Goal: Task Accomplishment & Management: Manage account settings

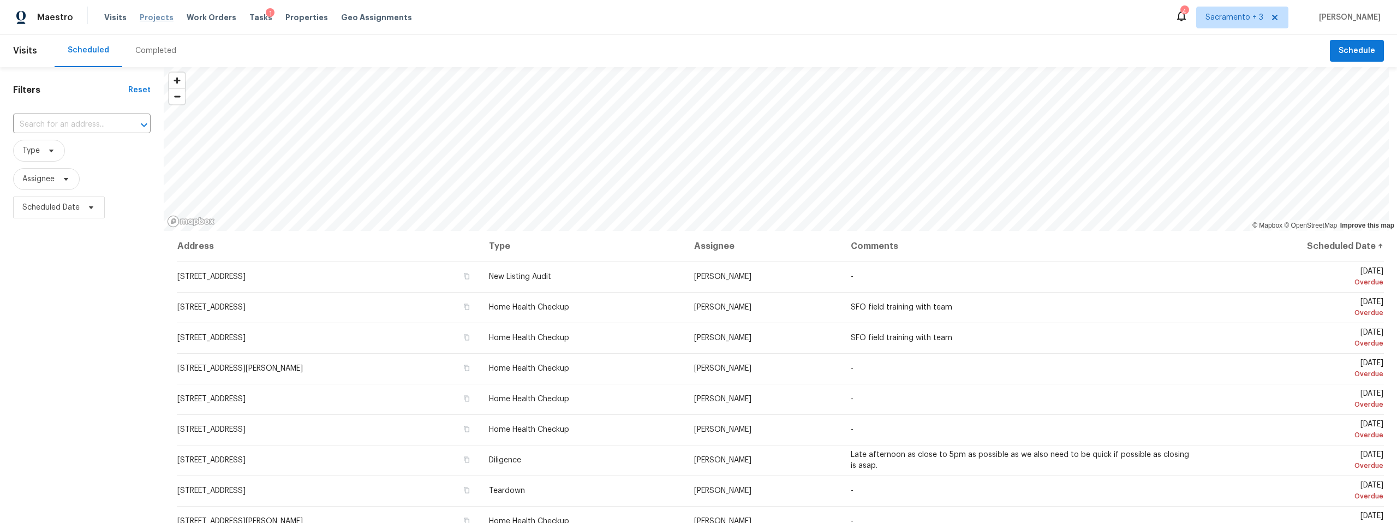
click at [157, 17] on span "Projects" at bounding box center [157, 17] width 34 height 11
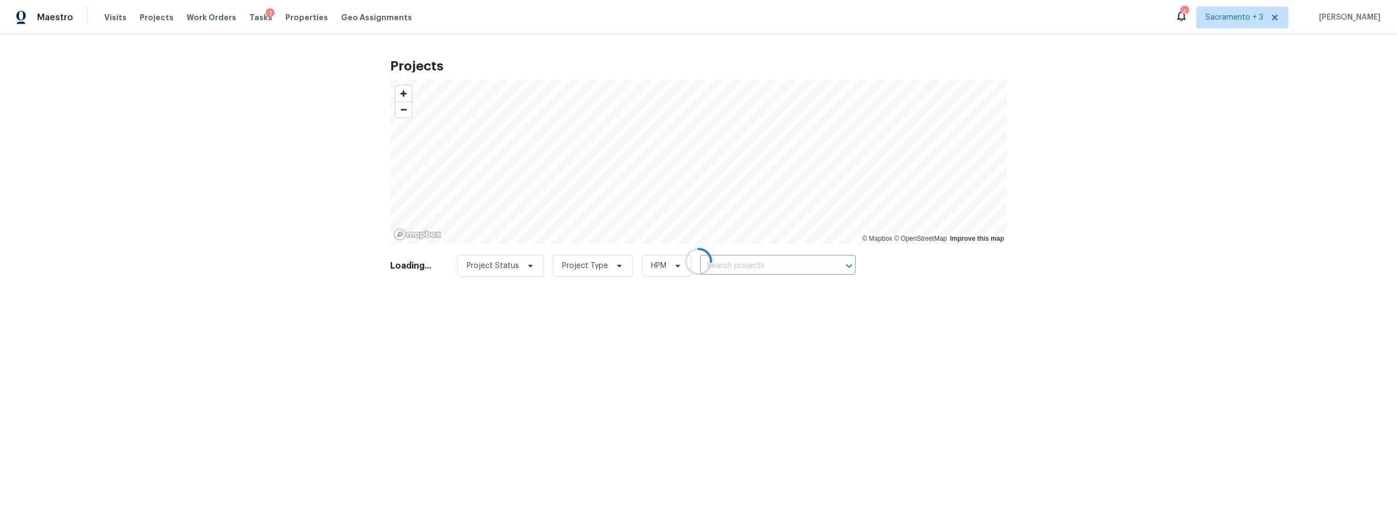
click at [729, 262] on div at bounding box center [698, 261] width 1397 height 523
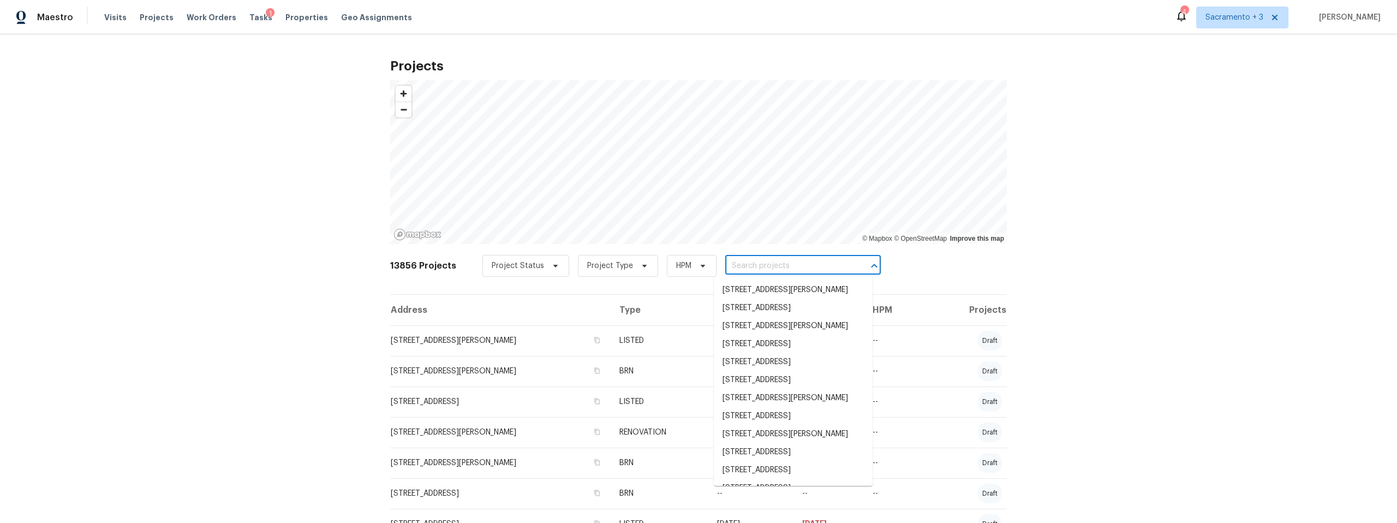
click at [731, 266] on input "text" at bounding box center [787, 266] width 125 height 17
paste input "3108 Crest Haven Dr, Sacramento, CA 95821"
type input "3108 Crest Haven Dr, Sacramento, CA 95821"
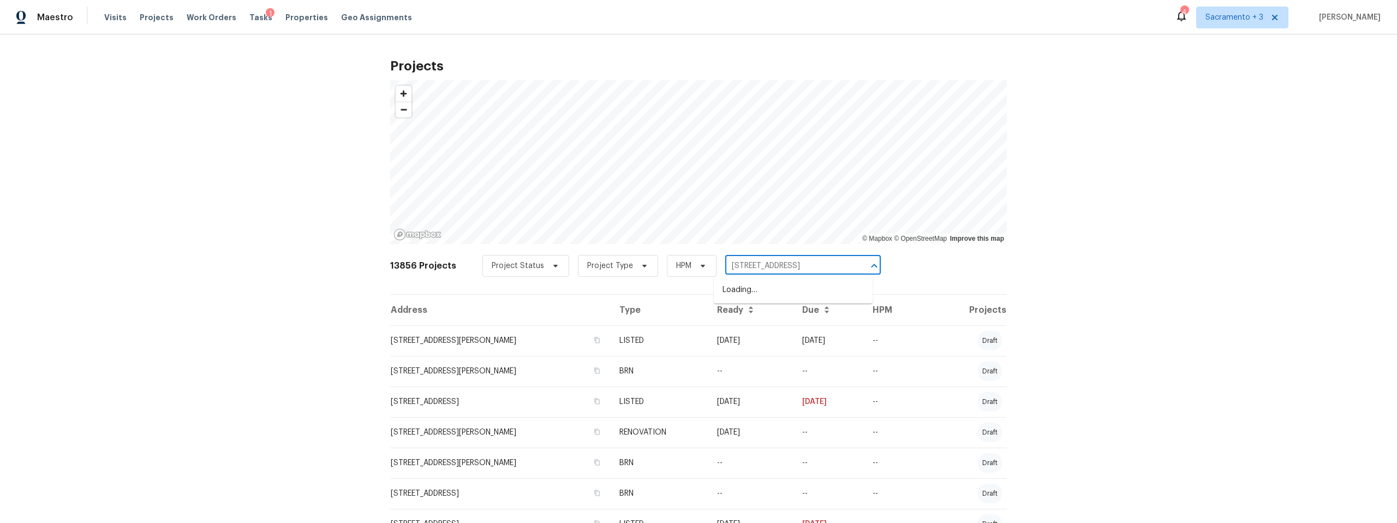
scroll to position [0, 37]
click at [742, 287] on li "3108 Crest Haven Dr, Sacramento, CA 95821" at bounding box center [793, 290] width 159 height 18
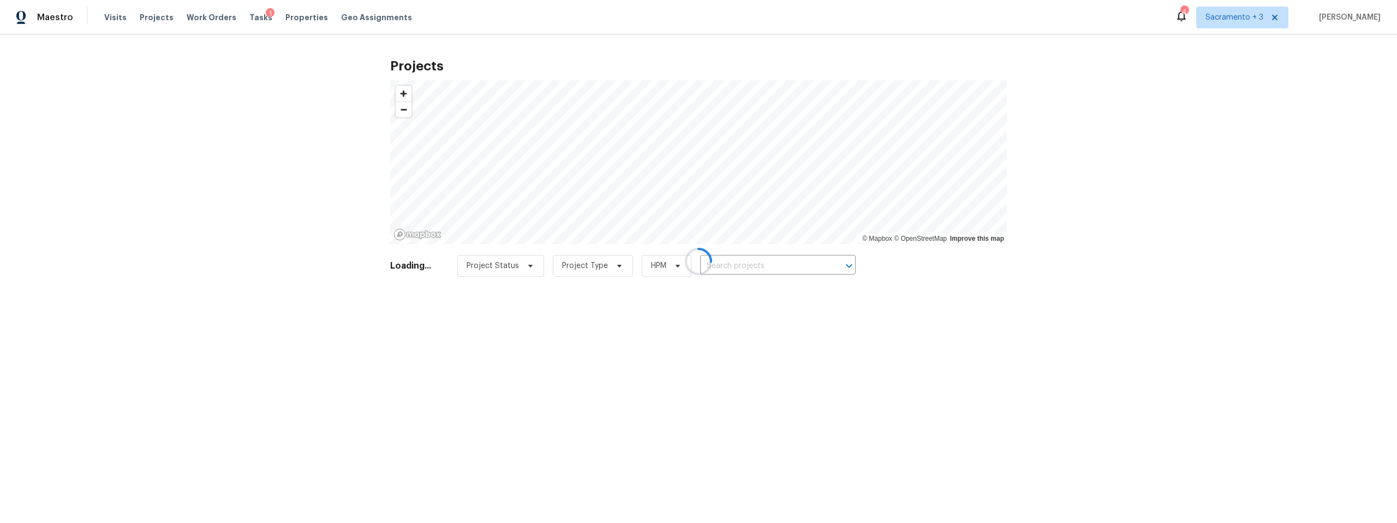
type input "3108 Crest Haven Dr, Sacramento, CA 95821"
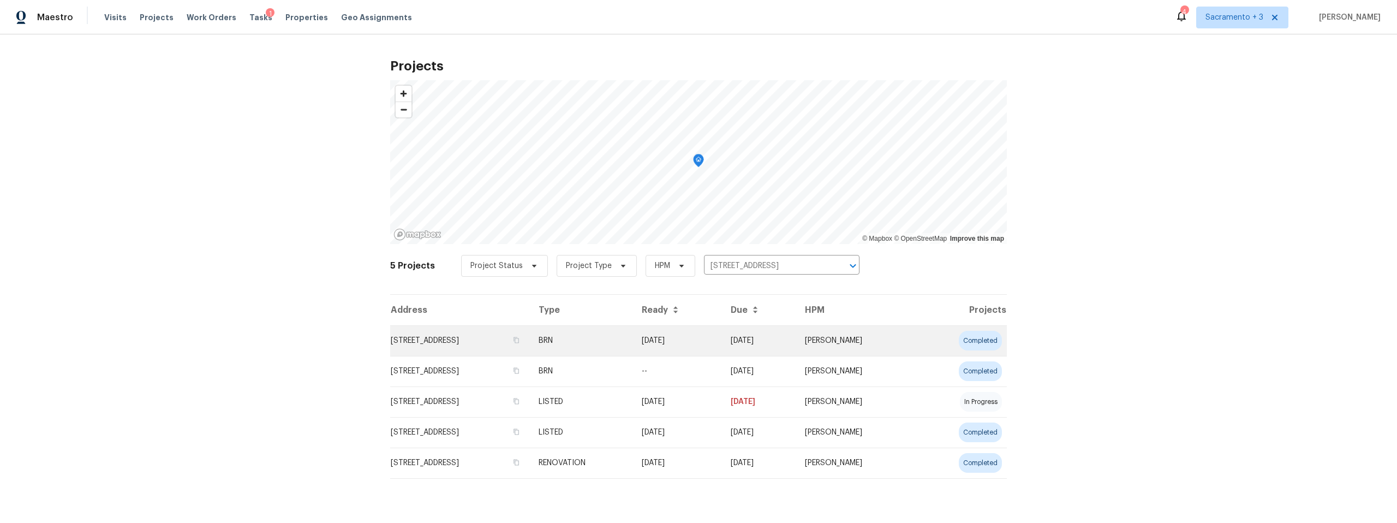
click at [521, 337] on td "3108 Crest Haven Dr, Sacramento, CA 95821" at bounding box center [460, 340] width 140 height 31
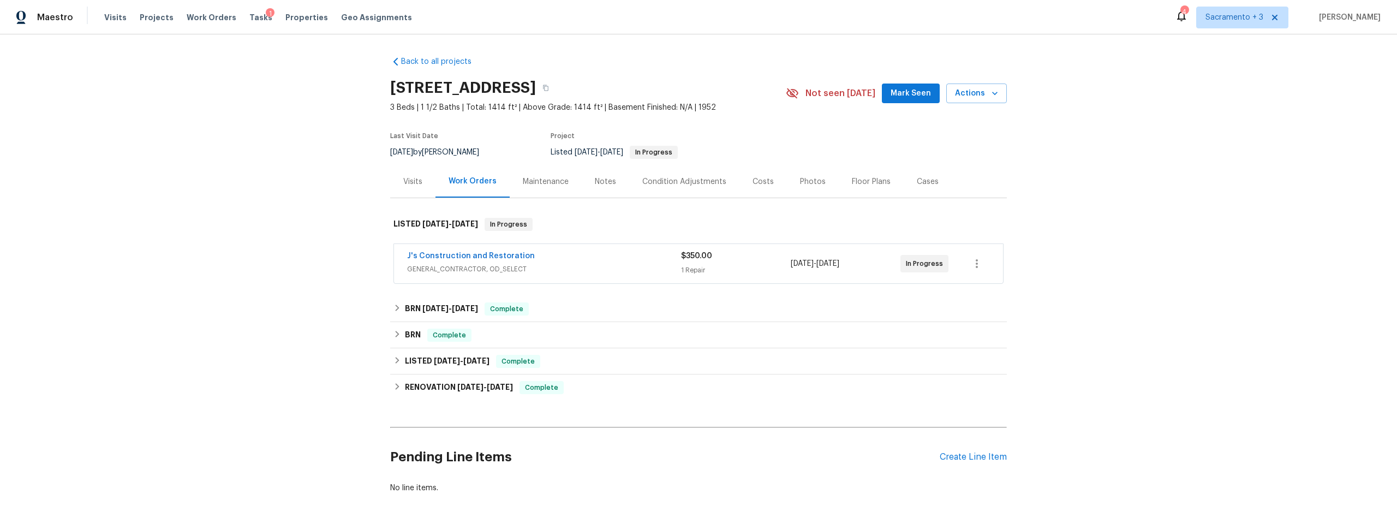
click at [406, 183] on div "Visits" at bounding box center [412, 181] width 19 height 11
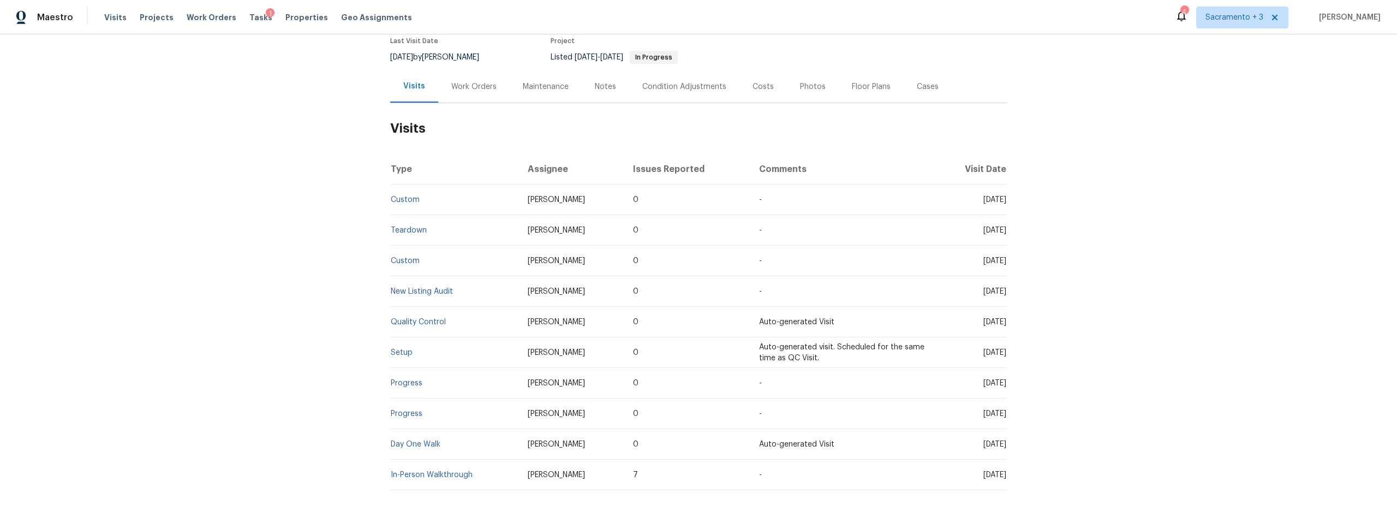
scroll to position [123, 0]
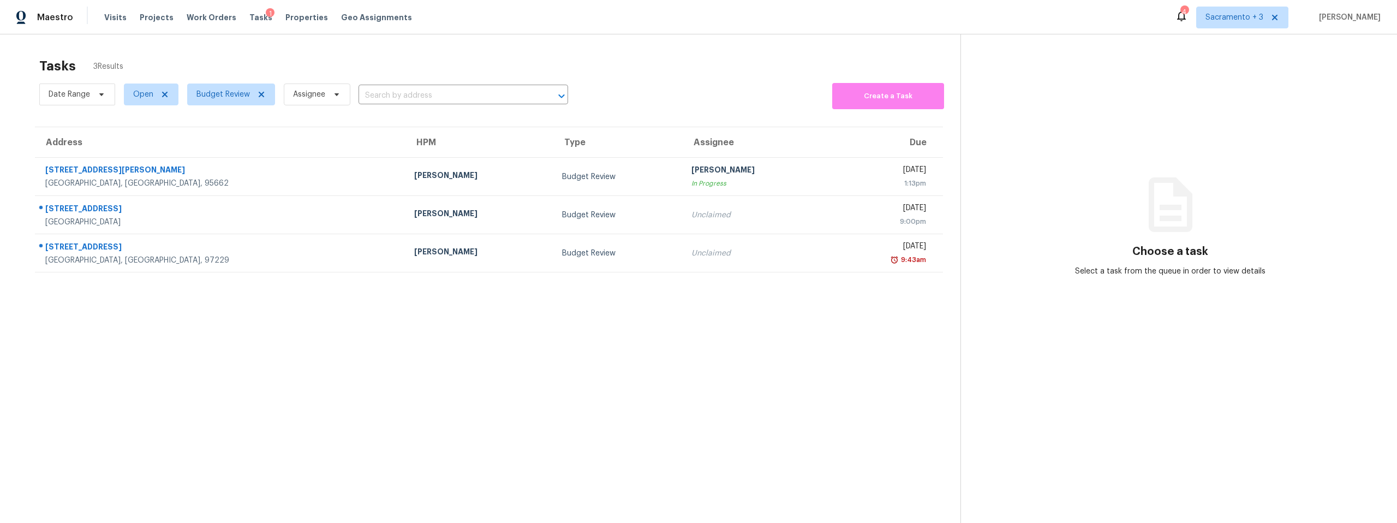
click at [188, 326] on section "Tasks 3 Results Date Range Open Budget Review Assignee ​ Create a Task Address …" at bounding box center [488, 304] width 943 height 505
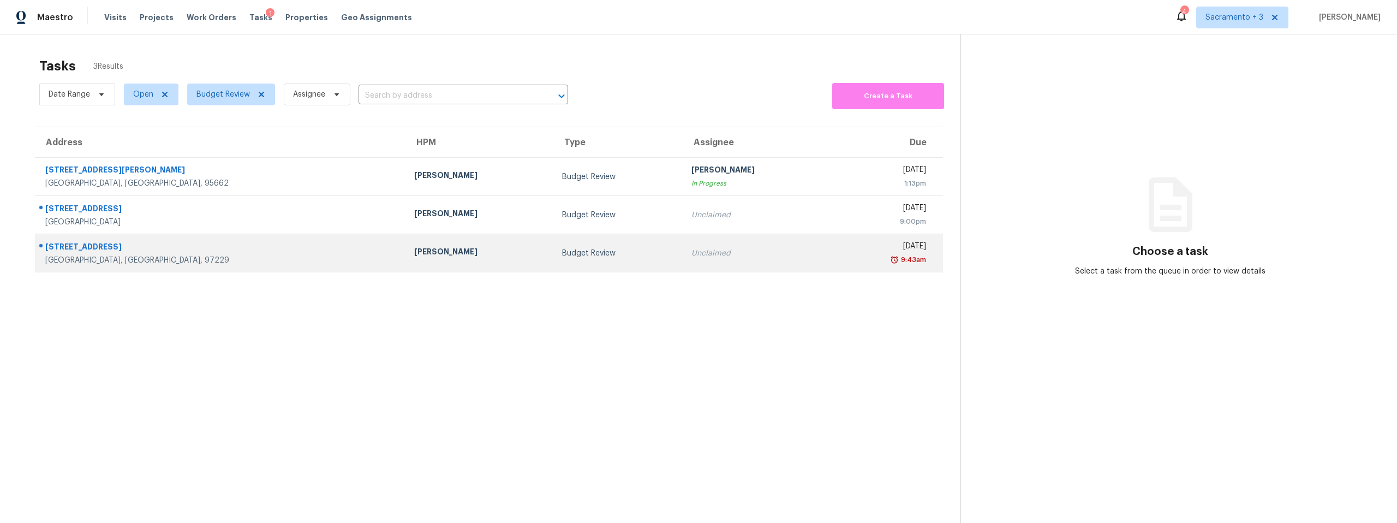
click at [107, 247] on div "3988 NW 176th Ave" at bounding box center [220, 248] width 351 height 14
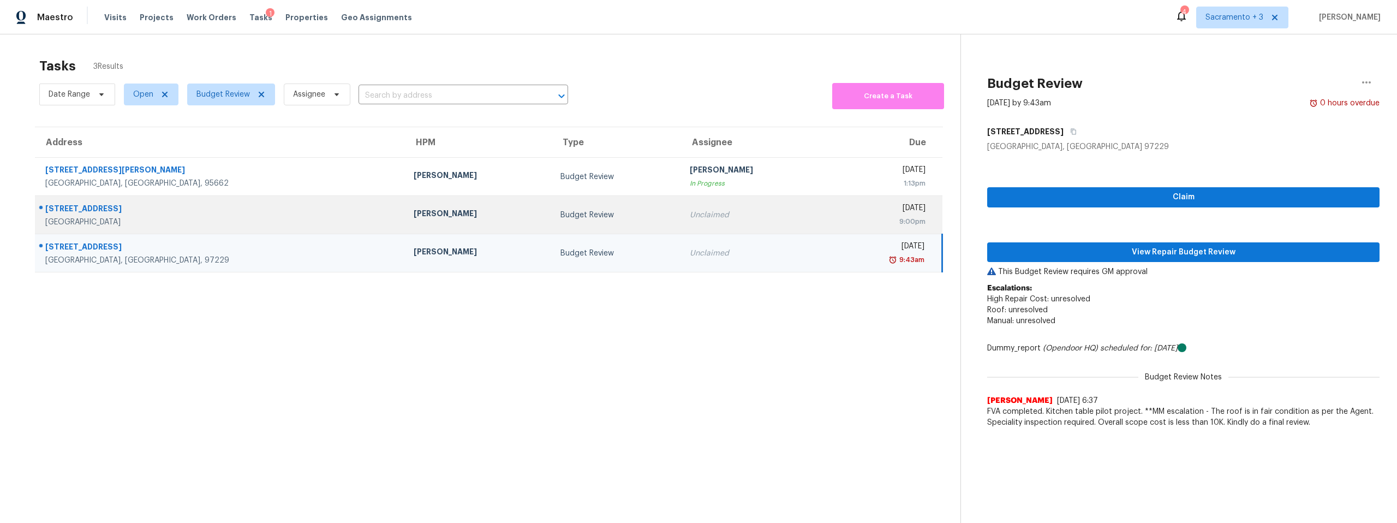
click at [837, 226] on div "9:00pm" at bounding box center [881, 221] width 88 height 11
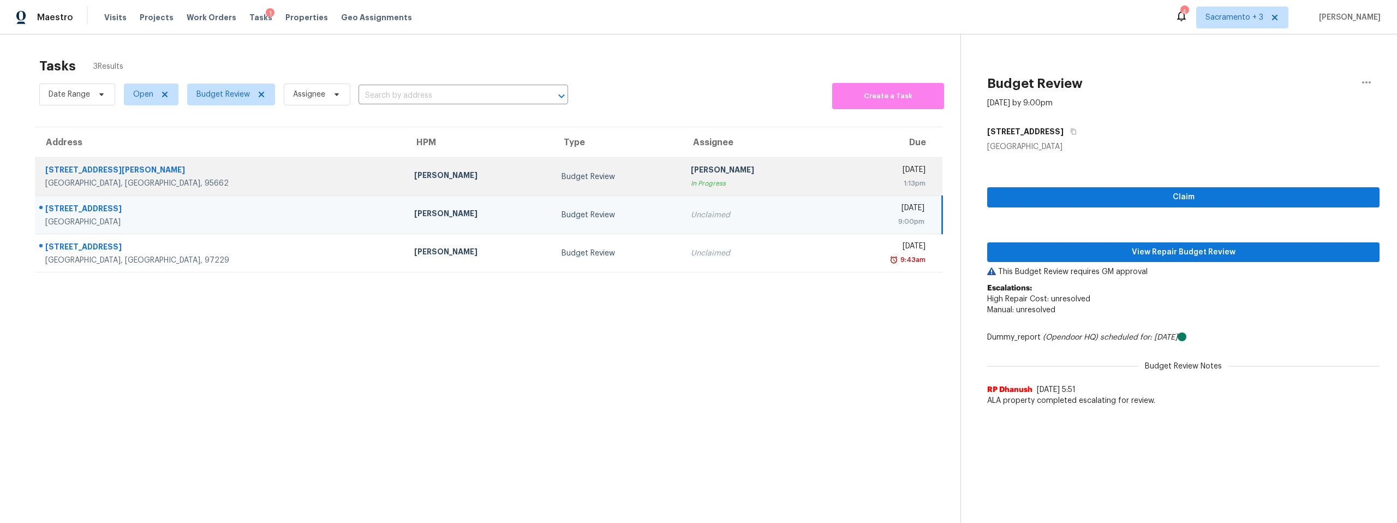
click at [838, 182] on div "1:13pm" at bounding box center [881, 183] width 87 height 11
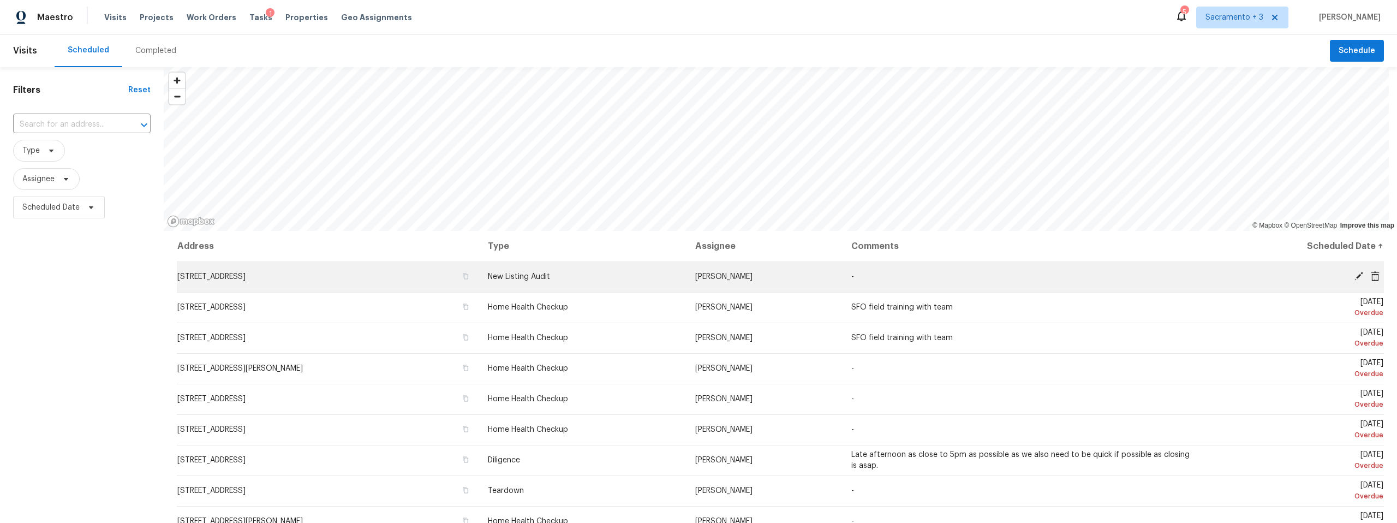
click at [1371, 277] on icon at bounding box center [1375, 276] width 9 height 10
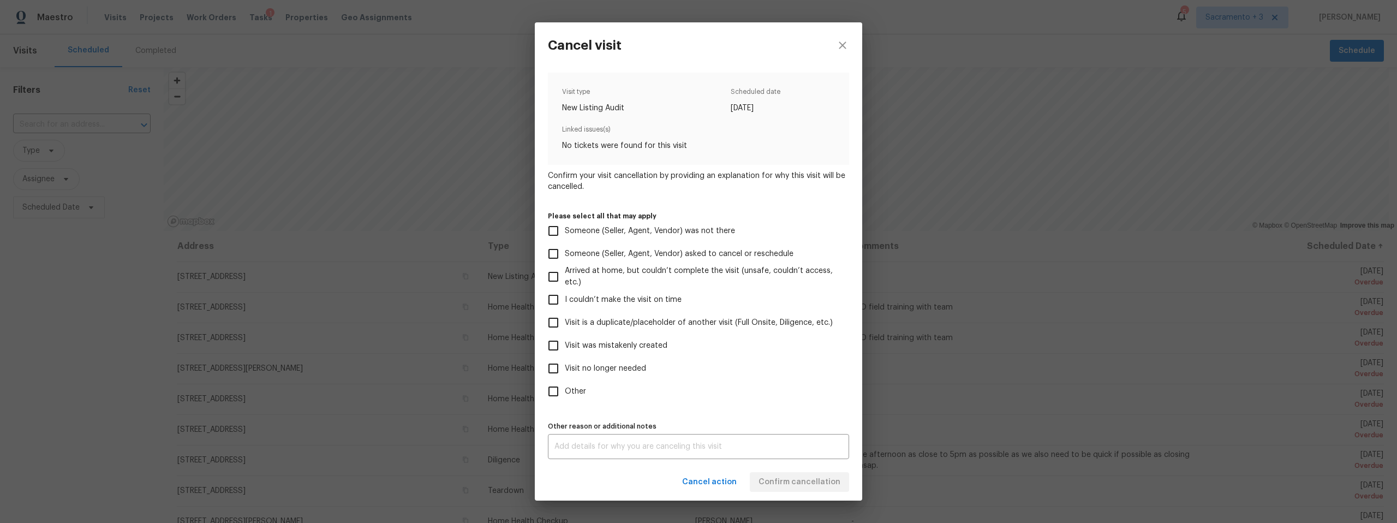
click at [580, 366] on span "Visit no longer needed" at bounding box center [605, 368] width 81 height 11
click at [565, 366] on input "Visit no longer needed" at bounding box center [553, 368] width 23 height 23
checkbox input "true"
click at [654, 443] on textarea at bounding box center [698, 447] width 288 height 8
type textarea "."
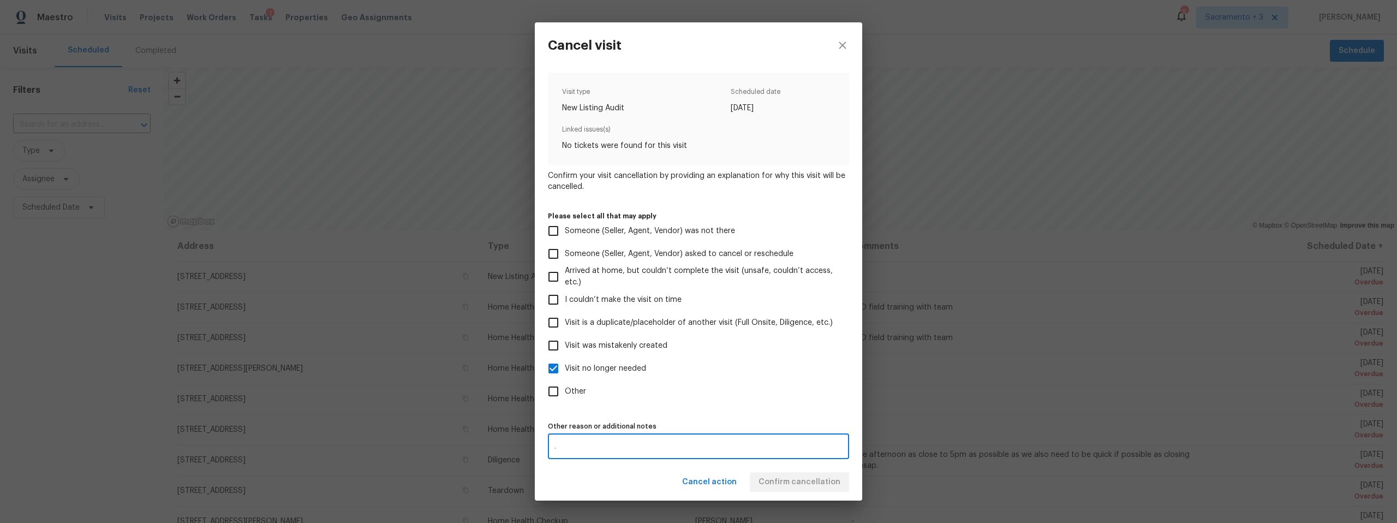
click at [791, 471] on div "Cancel action Confirm cancellation" at bounding box center [698, 482] width 327 height 38
click at [793, 475] on span "Confirm cancellation" at bounding box center [800, 482] width 82 height 14
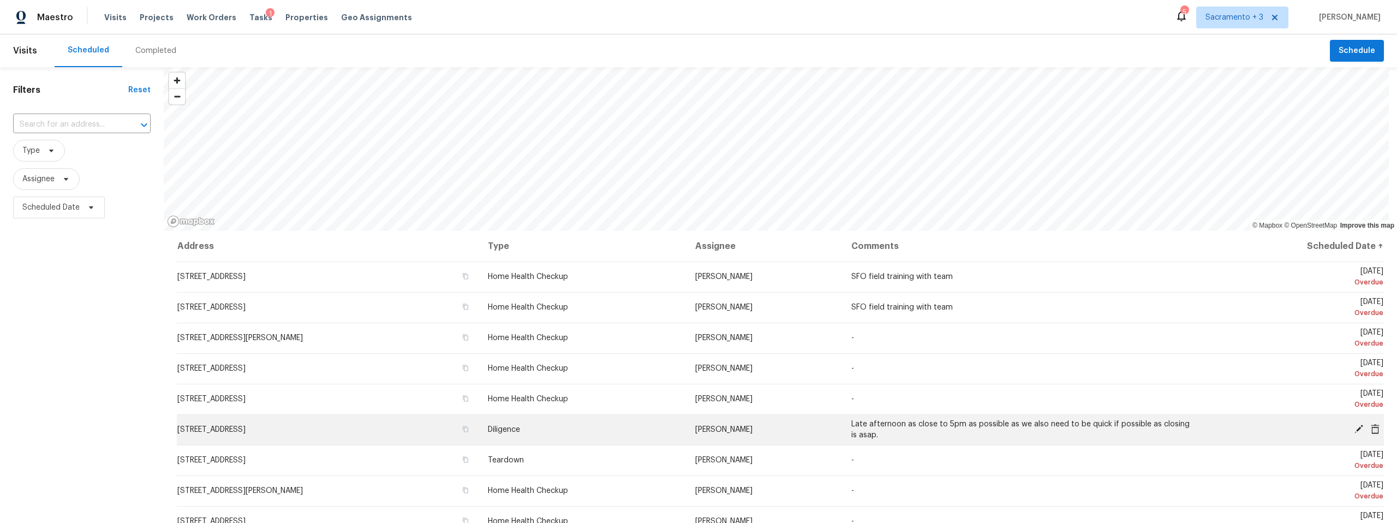
click at [1371, 426] on icon at bounding box center [1375, 428] width 9 height 10
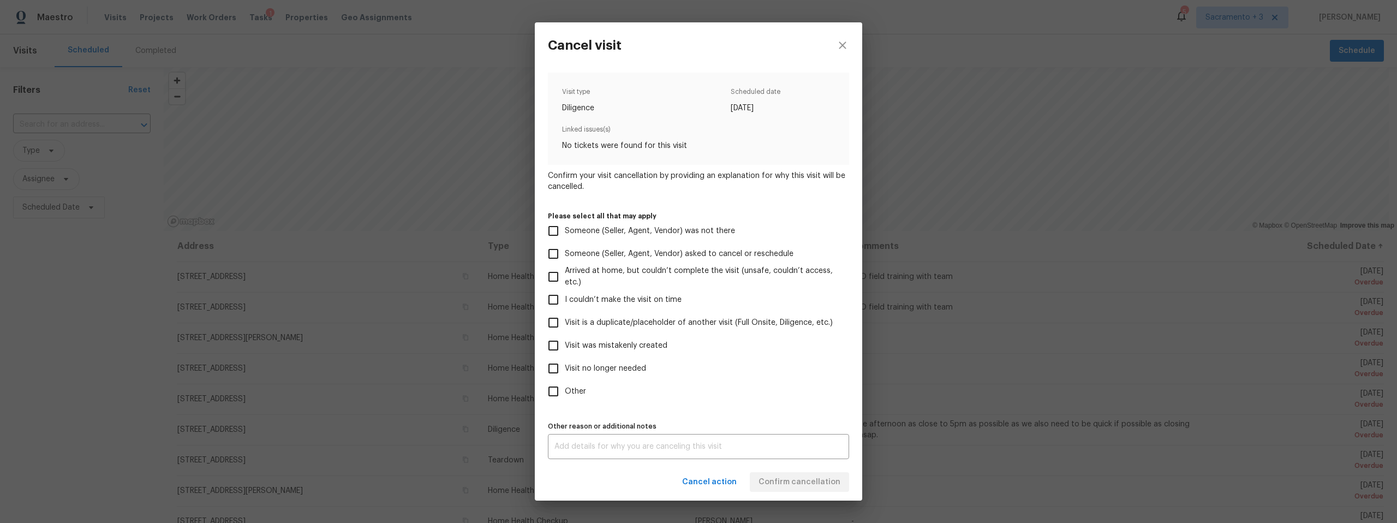
click at [628, 369] on span "Visit no longer needed" at bounding box center [605, 368] width 81 height 11
click at [565, 369] on input "Visit no longer needed" at bounding box center [553, 368] width 23 height 23
checkbox input "true"
click at [642, 447] on textarea at bounding box center [698, 447] width 288 height 8
type textarea "."
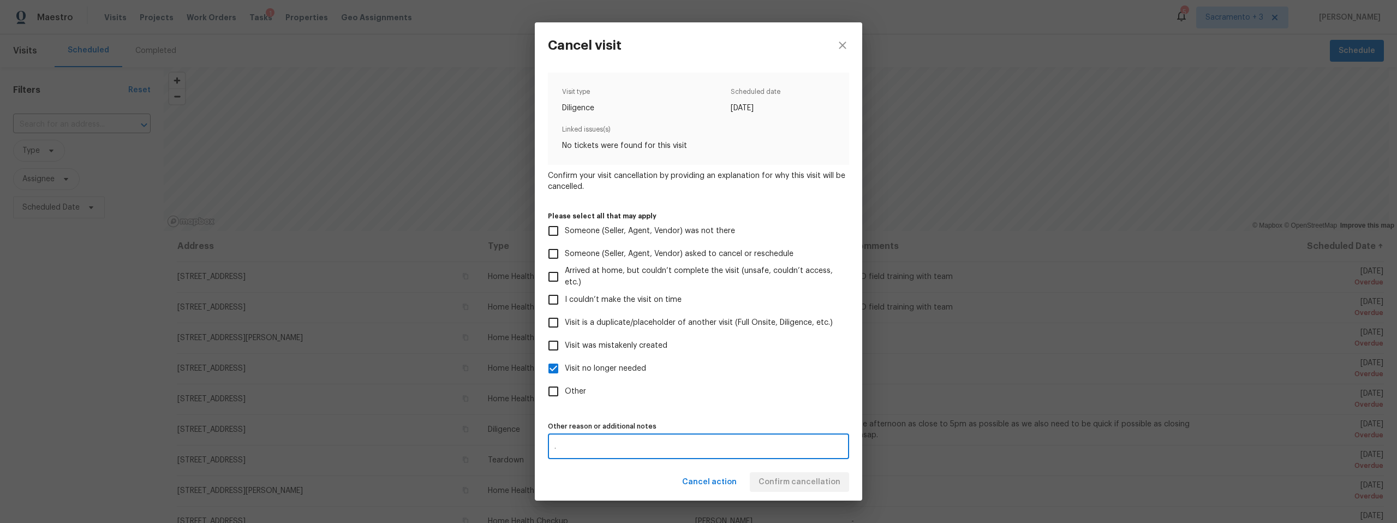
click at [750, 473] on div "Cancel action Confirm cancellation" at bounding box center [698, 482] width 327 height 38
click at [776, 480] on span "Confirm cancellation" at bounding box center [800, 482] width 82 height 14
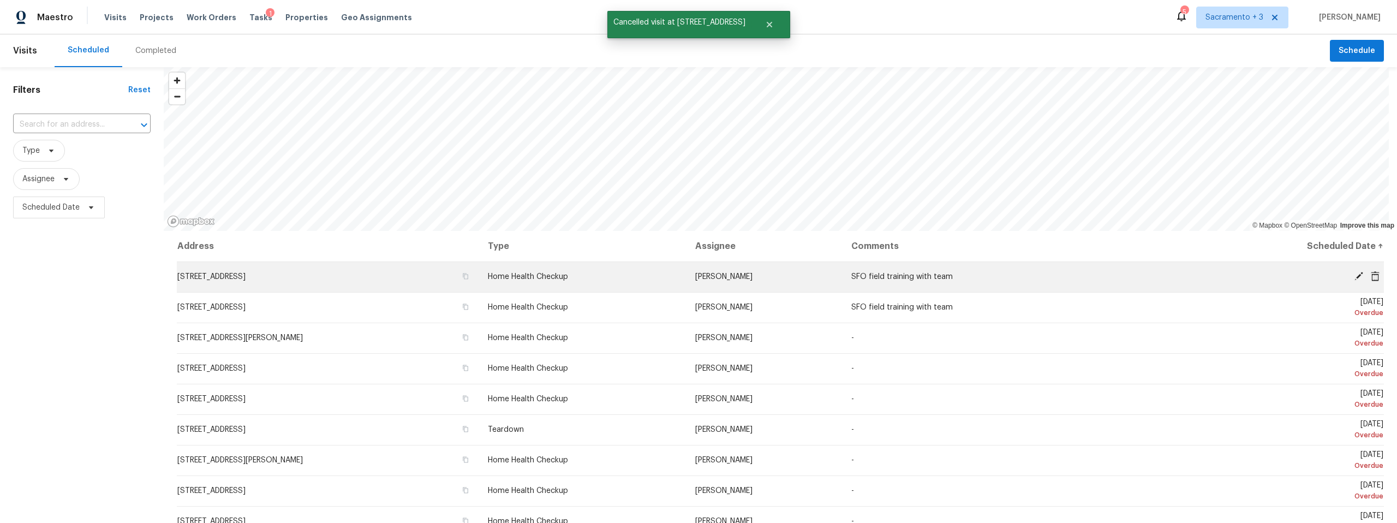
click at [1371, 275] on icon at bounding box center [1375, 276] width 9 height 10
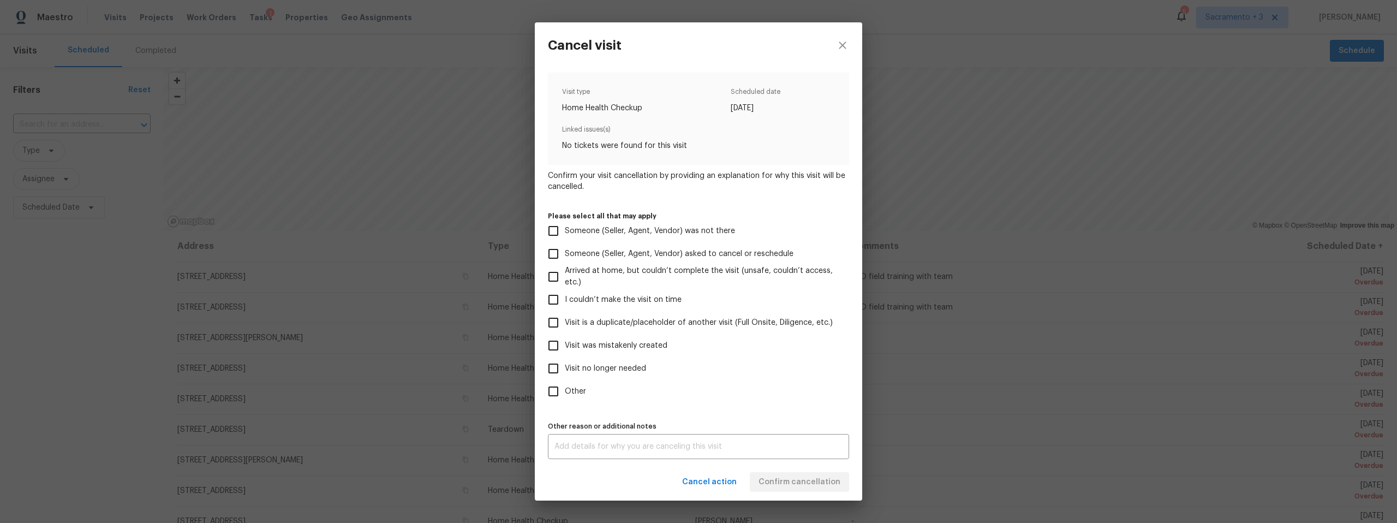
click at [572, 369] on span "Visit no longer needed" at bounding box center [605, 368] width 81 height 11
click at [565, 369] on input "Visit no longer needed" at bounding box center [553, 368] width 23 height 23
checkbox input "true"
click at [583, 446] on textarea at bounding box center [698, 447] width 288 height 8
type textarea "."
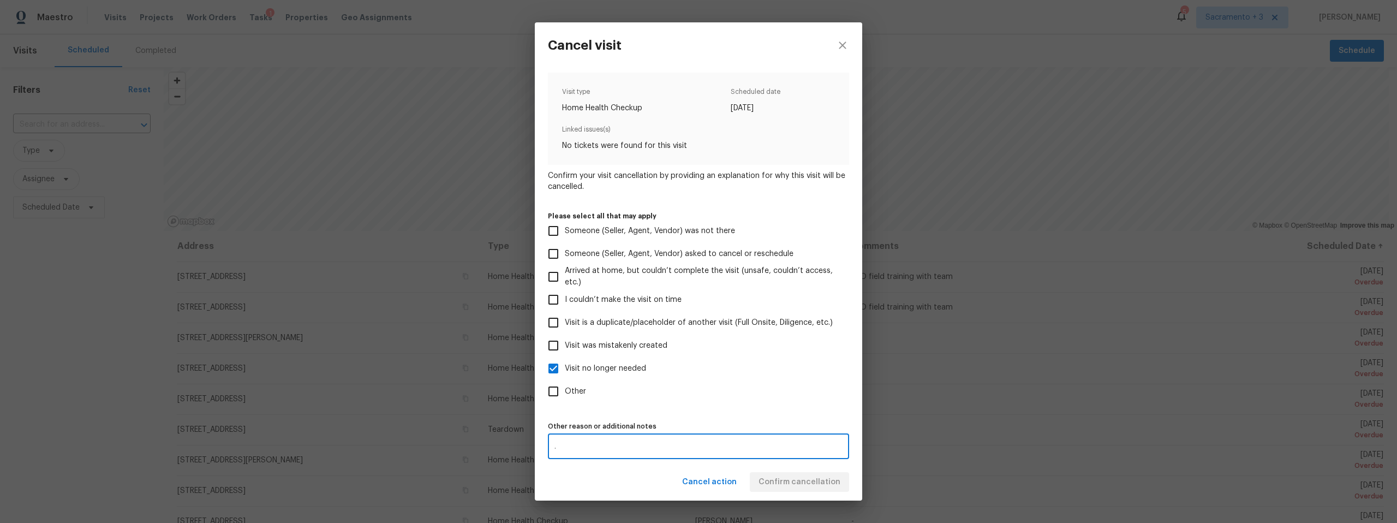
click at [783, 479] on div "Cancel action Confirm cancellation" at bounding box center [698, 482] width 327 height 38
click at [783, 479] on span "Confirm cancellation" at bounding box center [800, 482] width 82 height 14
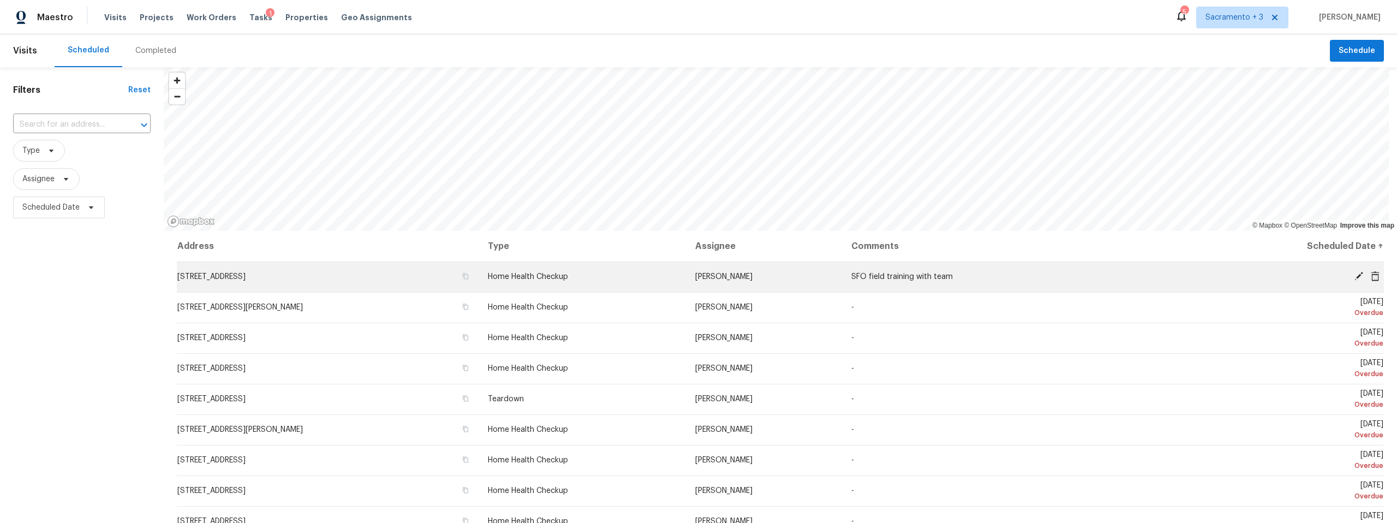
click at [1371, 273] on icon at bounding box center [1375, 276] width 9 height 10
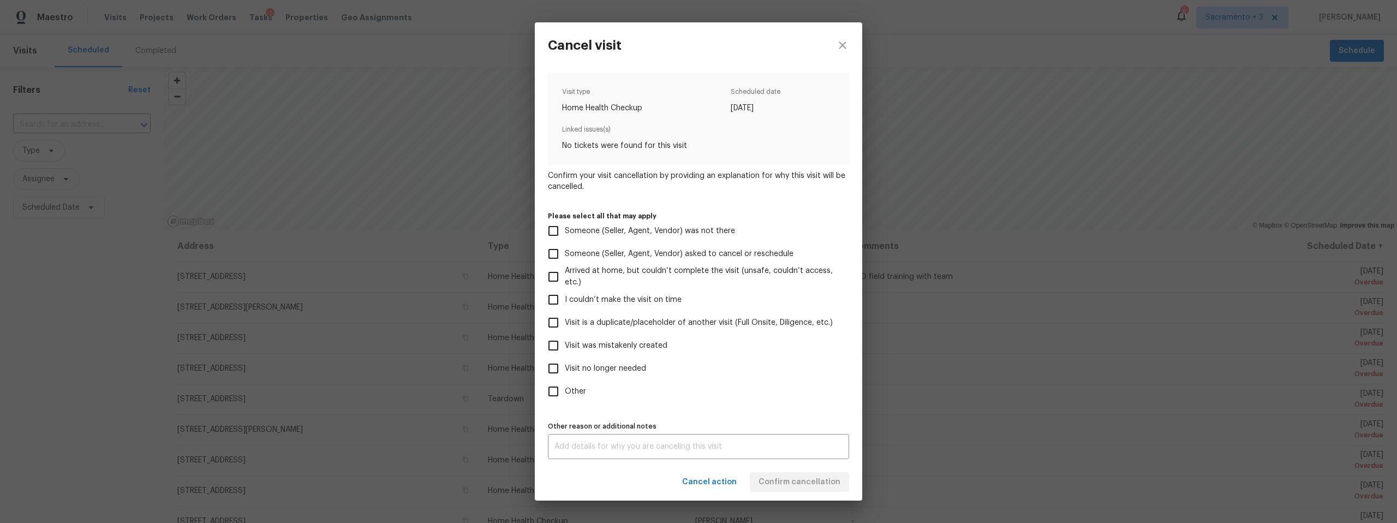
click at [632, 371] on span "Visit no longer needed" at bounding box center [605, 368] width 81 height 11
click at [565, 371] on input "Visit no longer needed" at bounding box center [553, 368] width 23 height 23
checkbox input "true"
click at [629, 450] on div "x Other reason or additional notes" at bounding box center [698, 446] width 301 height 25
type textarea ".."
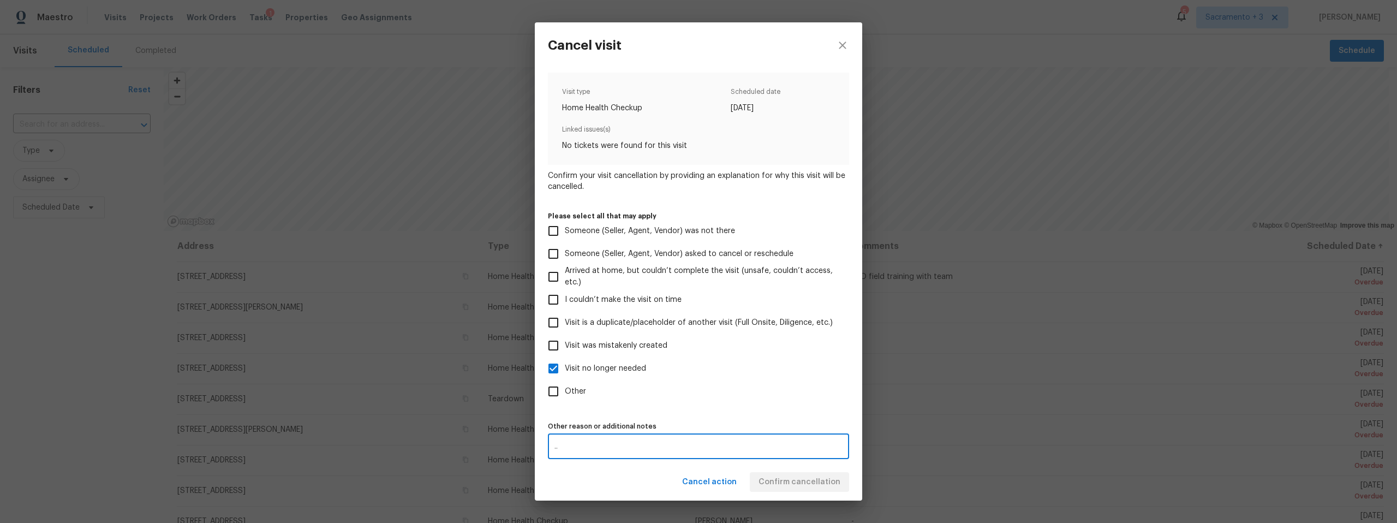
click at [775, 479] on div "Cancel action Confirm cancellation" at bounding box center [698, 482] width 327 height 38
click at [777, 478] on span "Confirm cancellation" at bounding box center [800, 482] width 82 height 14
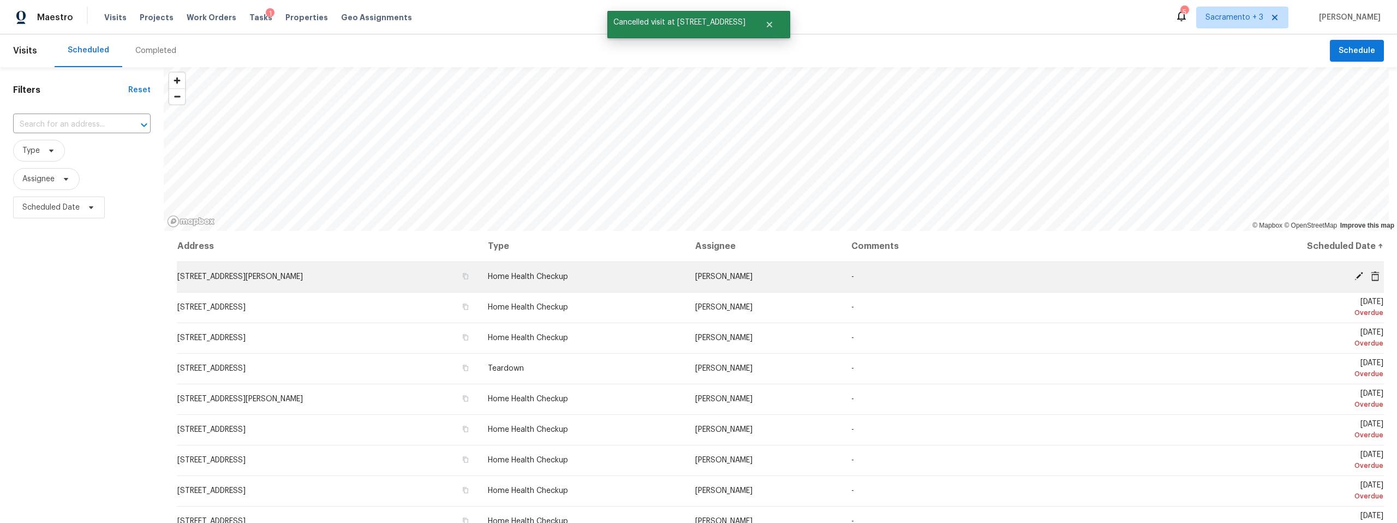
click at [1370, 276] on icon at bounding box center [1375, 276] width 10 height 10
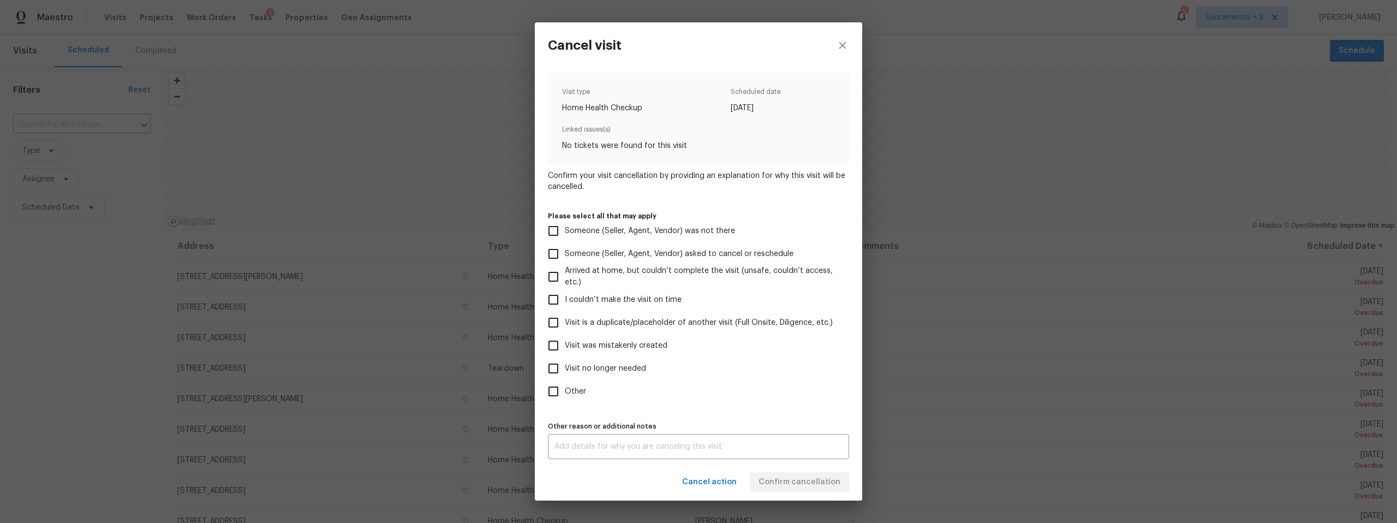
click at [609, 369] on span "Visit no longer needed" at bounding box center [605, 368] width 81 height 11
click at [565, 369] on input "Visit no longer needed" at bounding box center [553, 368] width 23 height 23
checkbox input "true"
click at [614, 448] on textarea at bounding box center [698, 447] width 288 height 8
type textarea "."
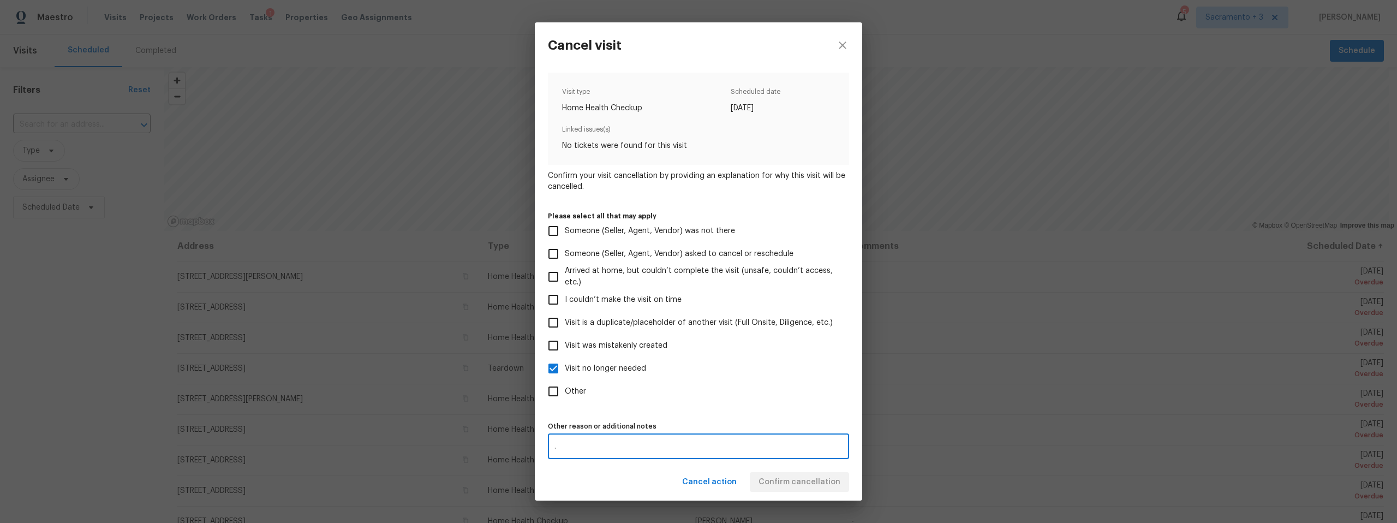
click at [790, 470] on div "Cancel action Confirm cancellation" at bounding box center [698, 482] width 327 height 38
click at [791, 480] on span "Confirm cancellation" at bounding box center [800, 482] width 82 height 14
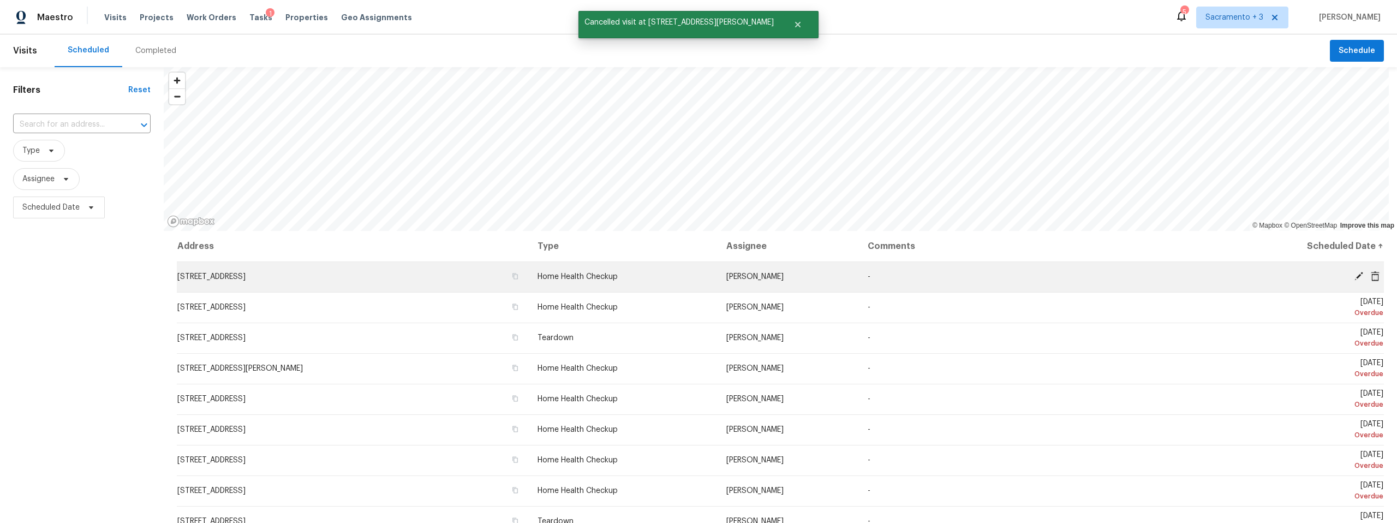
click at [1370, 273] on icon at bounding box center [1375, 276] width 10 height 10
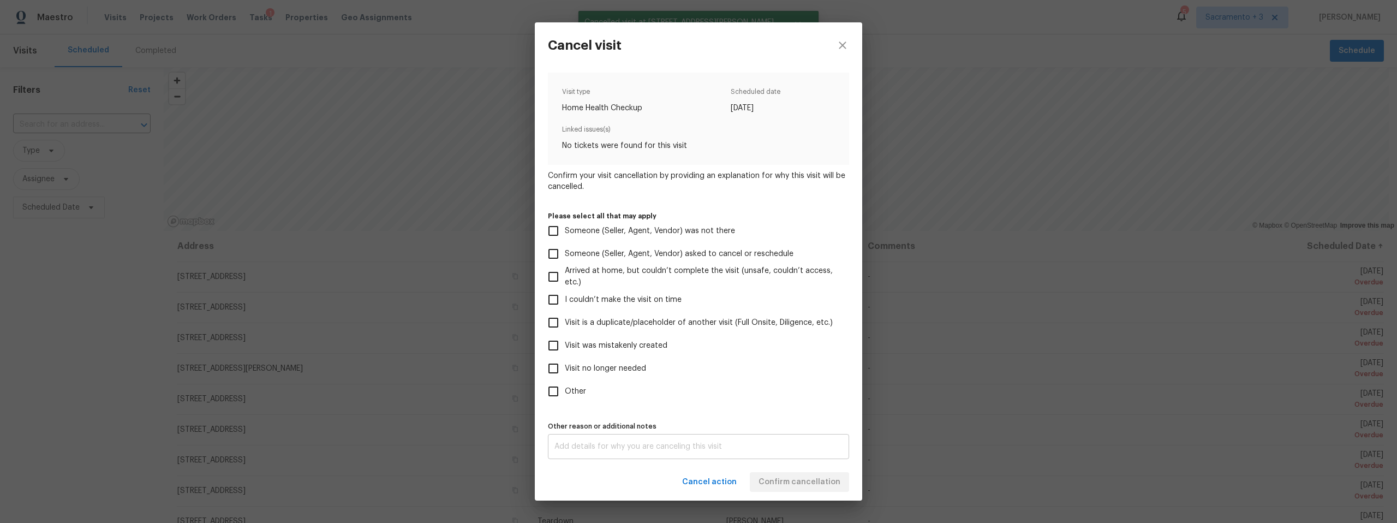
click at [753, 450] on div "x Other reason or additional notes" at bounding box center [698, 446] width 301 height 25
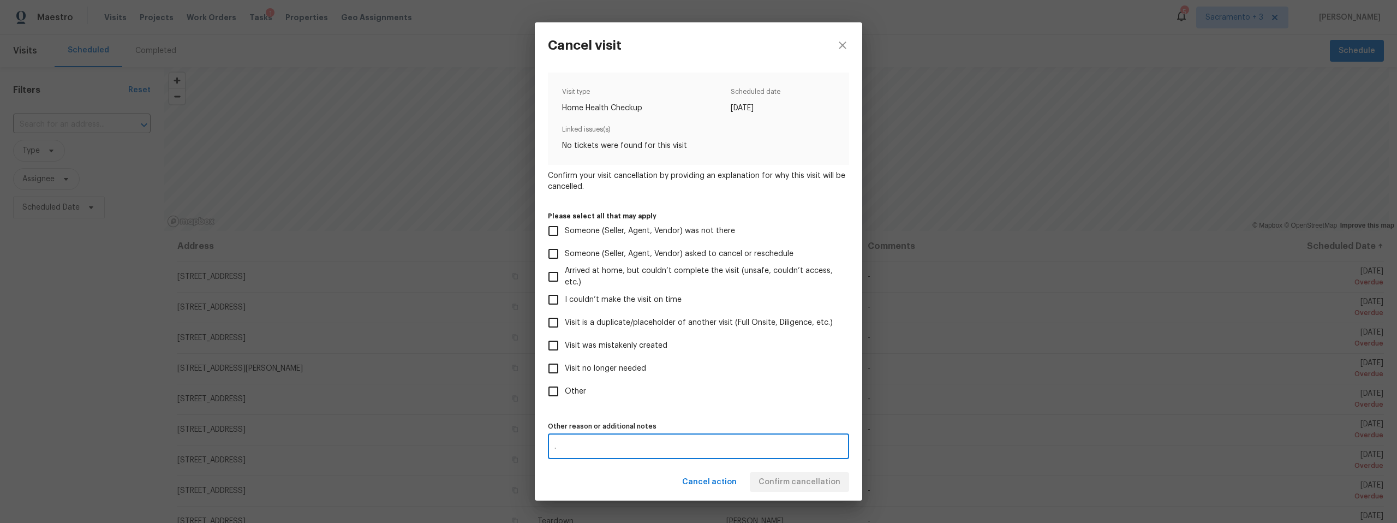
type textarea "."
click at [783, 476] on div "Cancel action Confirm cancellation" at bounding box center [698, 482] width 327 height 38
click at [787, 484] on div "Cancel action Confirm cancellation" at bounding box center [698, 482] width 327 height 38
click at [803, 430] on div "Other reason or additional notes . x Other reason or additional notes" at bounding box center [698, 439] width 301 height 40
click at [805, 480] on div "Cancel action Confirm cancellation" at bounding box center [698, 482] width 327 height 38
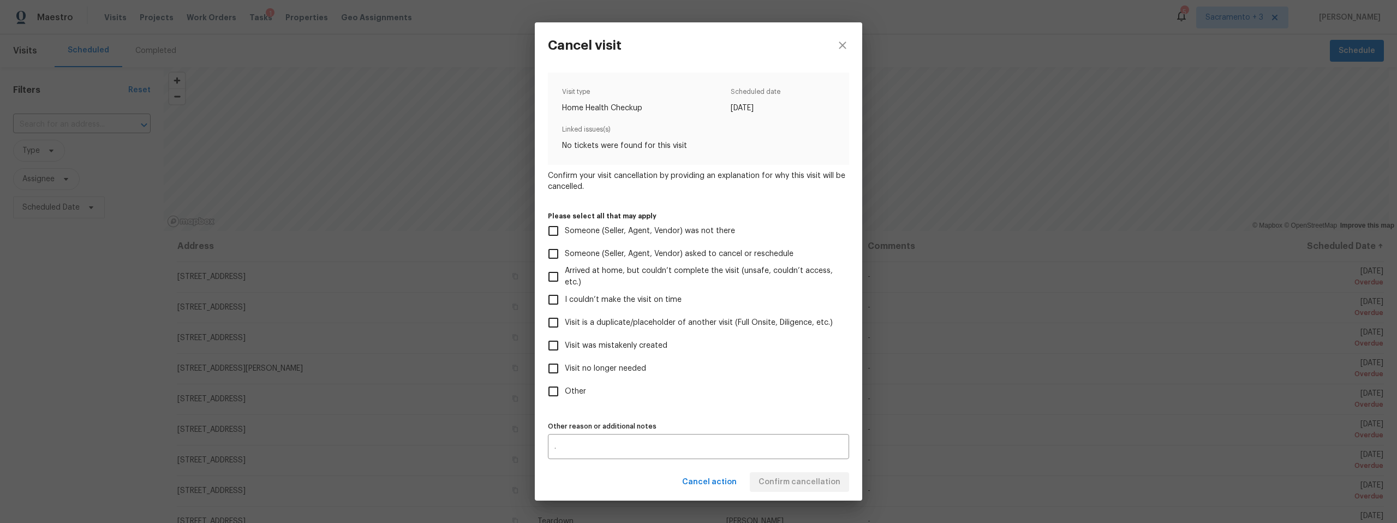
click at [617, 371] on span "Visit no longer needed" at bounding box center [605, 368] width 81 height 11
click at [565, 371] on input "Visit no longer needed" at bounding box center [553, 368] width 23 height 23
checkbox input "true"
click at [797, 480] on span "Confirm cancellation" at bounding box center [800, 482] width 82 height 14
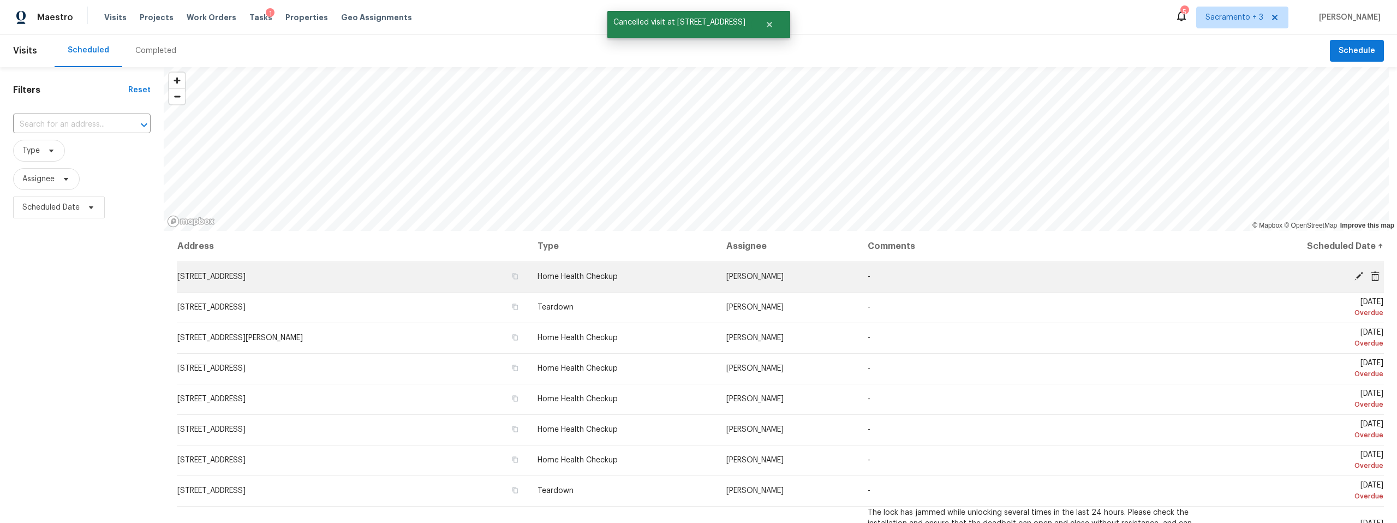
click at [1009, 289] on td "-" at bounding box center [1040, 276] width 362 height 31
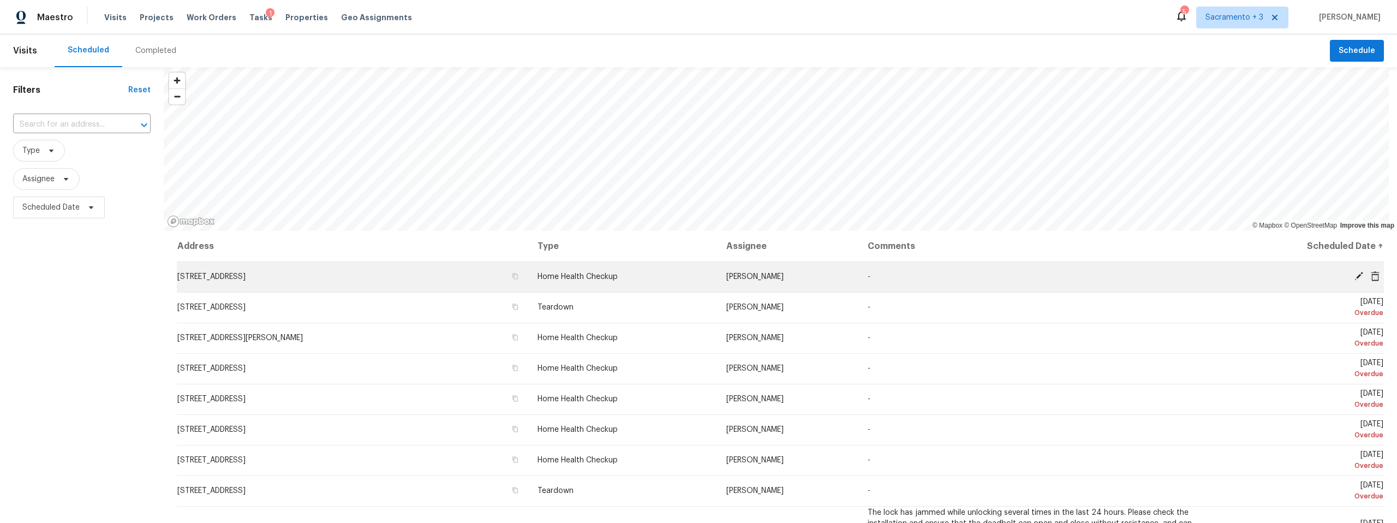
click at [1371, 278] on icon at bounding box center [1375, 276] width 9 height 10
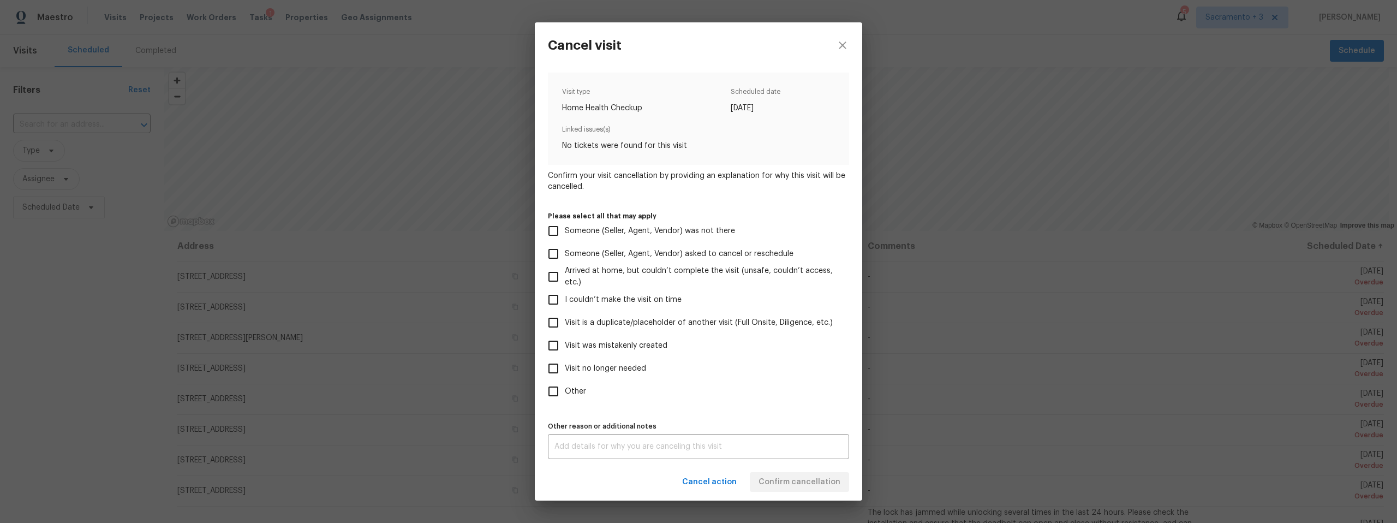
click at [636, 369] on span "Visit no longer needed" at bounding box center [605, 368] width 81 height 11
click at [565, 369] on input "Visit no longer needed" at bounding box center [553, 368] width 23 height 23
checkbox input "true"
click at [641, 445] on textarea at bounding box center [698, 447] width 288 height 8
type textarea "."
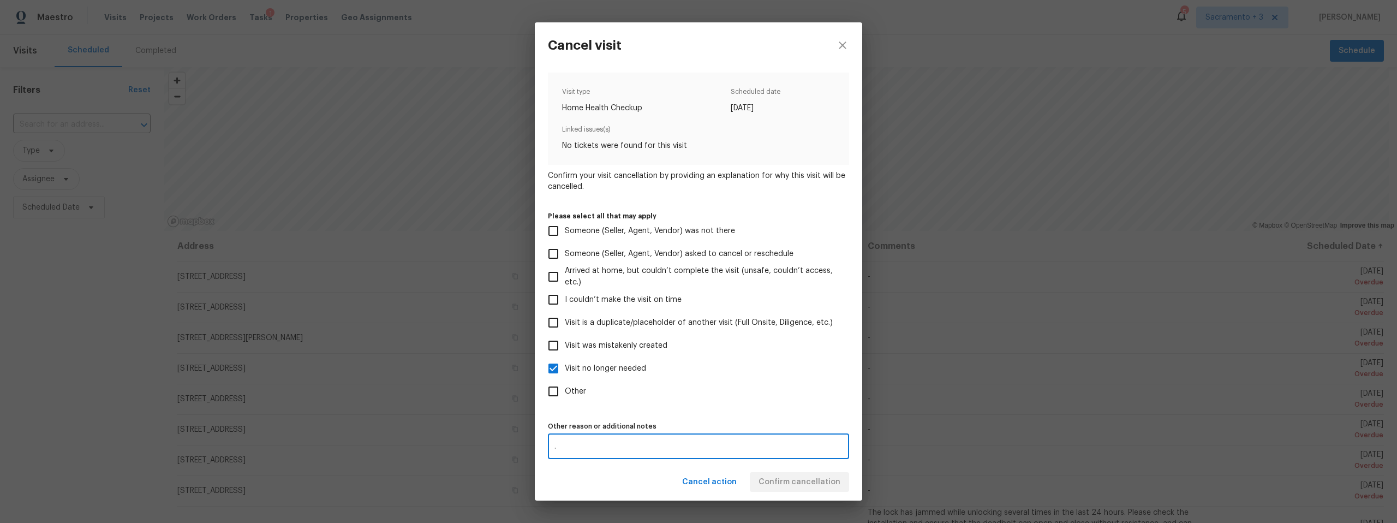
click at [748, 472] on div "Cancel action Confirm cancellation" at bounding box center [698, 482] width 327 height 38
click at [769, 480] on span "Confirm cancellation" at bounding box center [800, 482] width 82 height 14
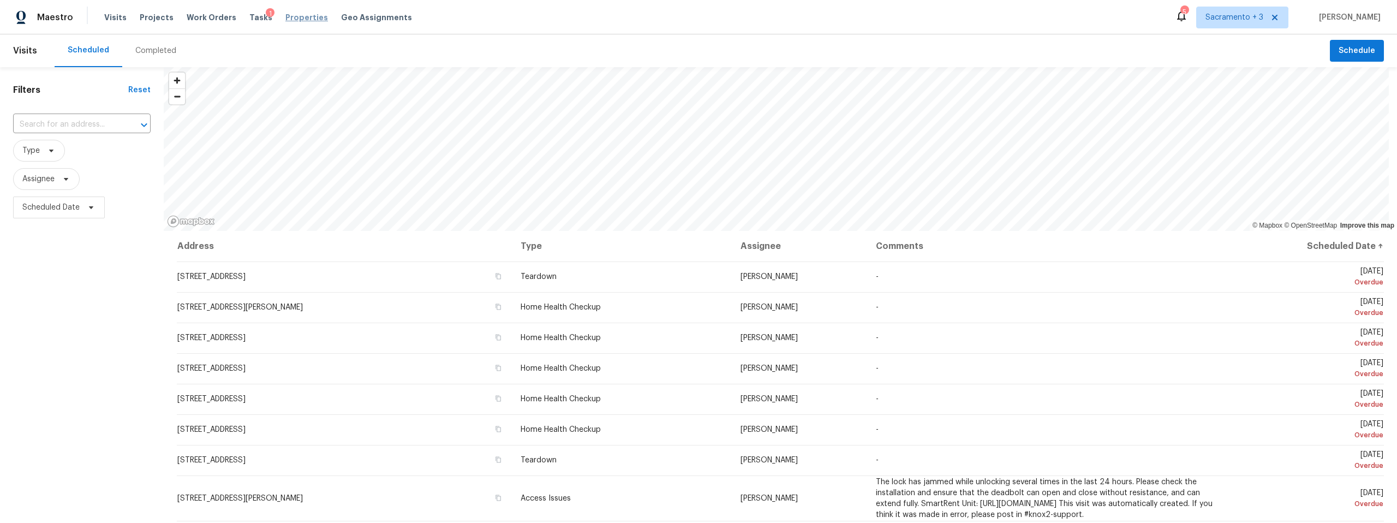
click at [285, 17] on span "Properties" at bounding box center [306, 17] width 43 height 11
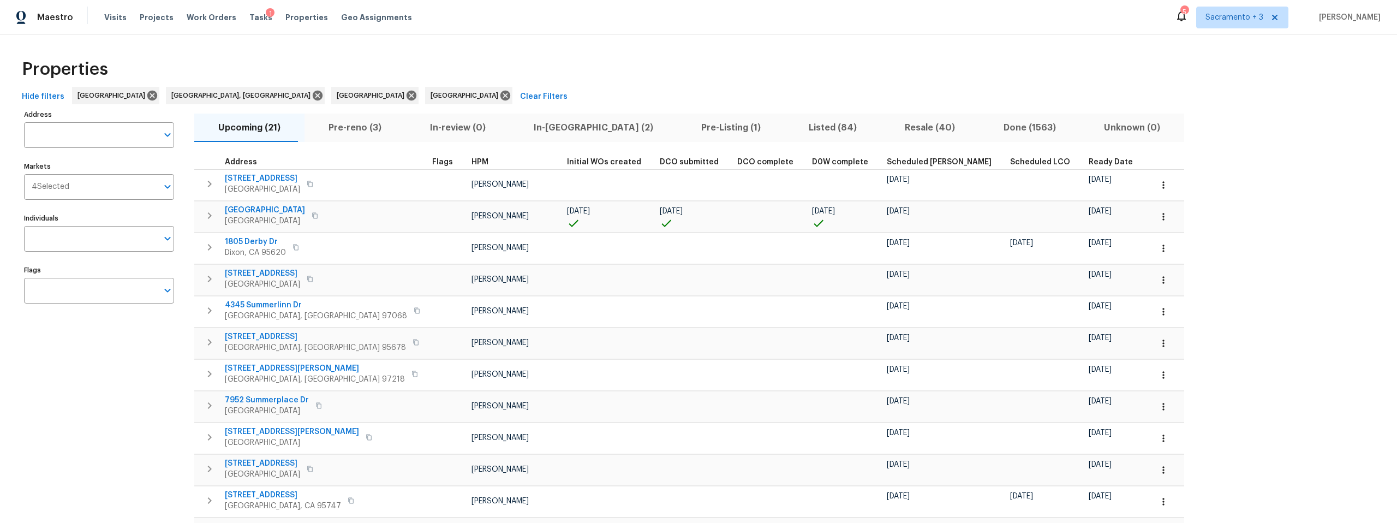
click at [328, 128] on span "Pre-reno (3)" at bounding box center [355, 127] width 88 height 15
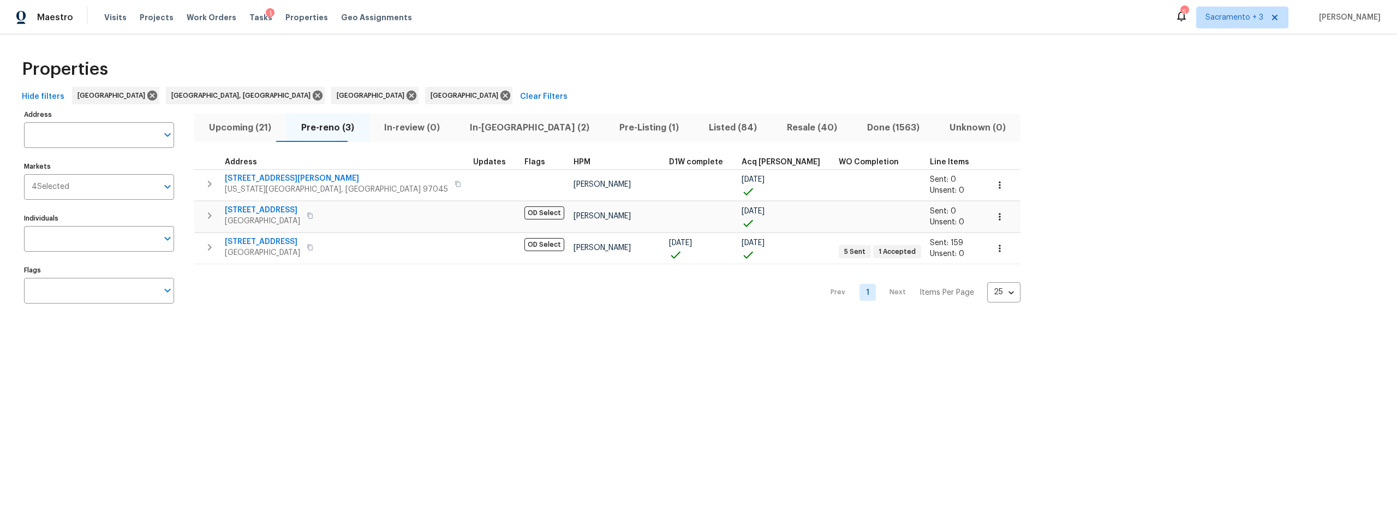
click at [462, 129] on span "In-[GEOGRAPHIC_DATA] (2)" at bounding box center [530, 127] width 136 height 15
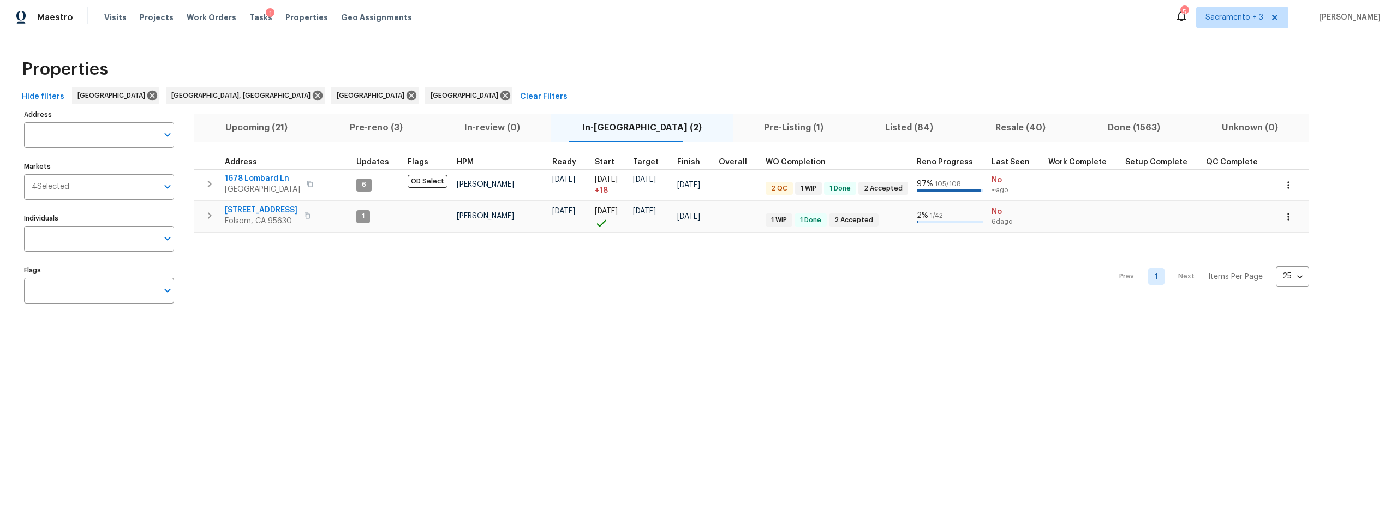
click at [764, 126] on span "Pre-Listing (1)" at bounding box center [793, 127] width 109 height 15
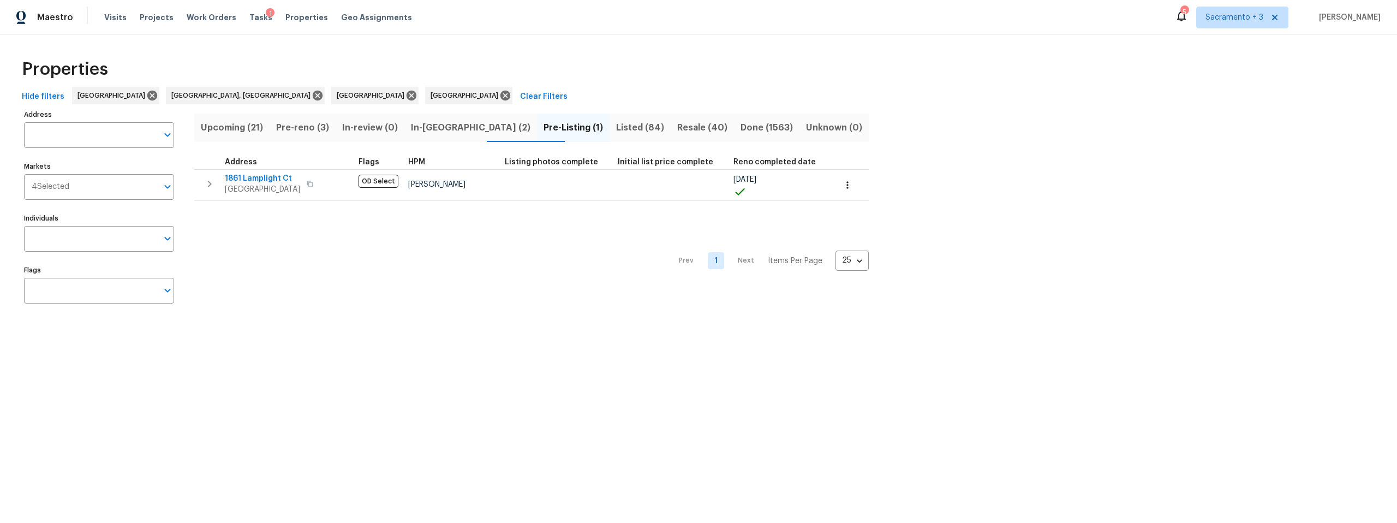
click at [616, 130] on span "Listed (84)" at bounding box center [640, 127] width 48 height 15
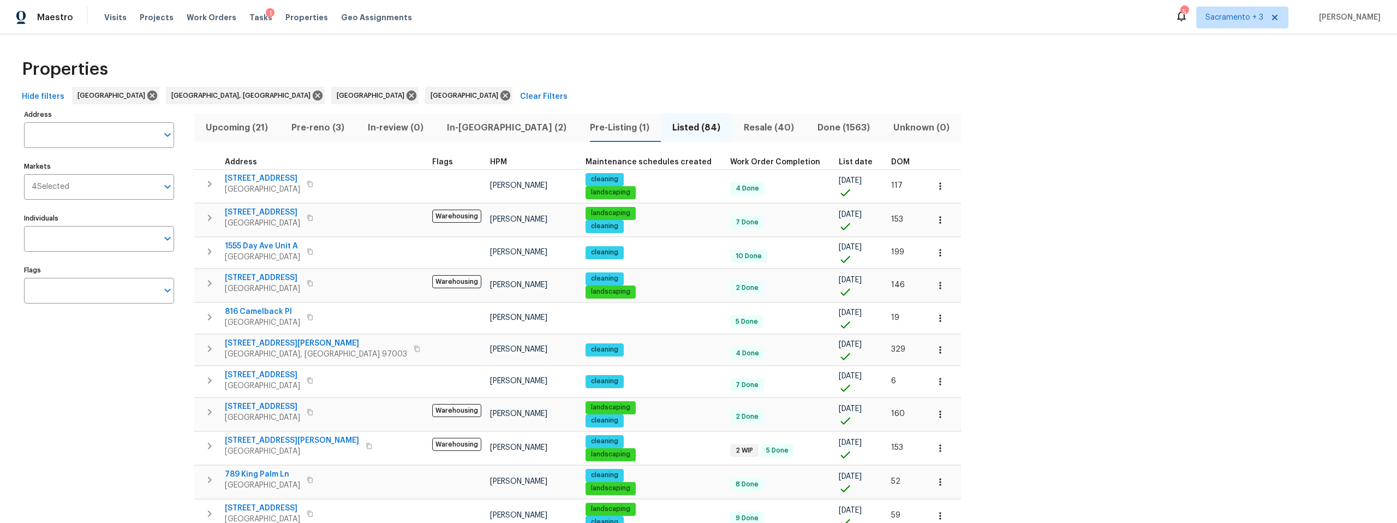
click at [891, 164] on span "DOM" at bounding box center [900, 162] width 19 height 8
